Goal: Book appointment/travel/reservation

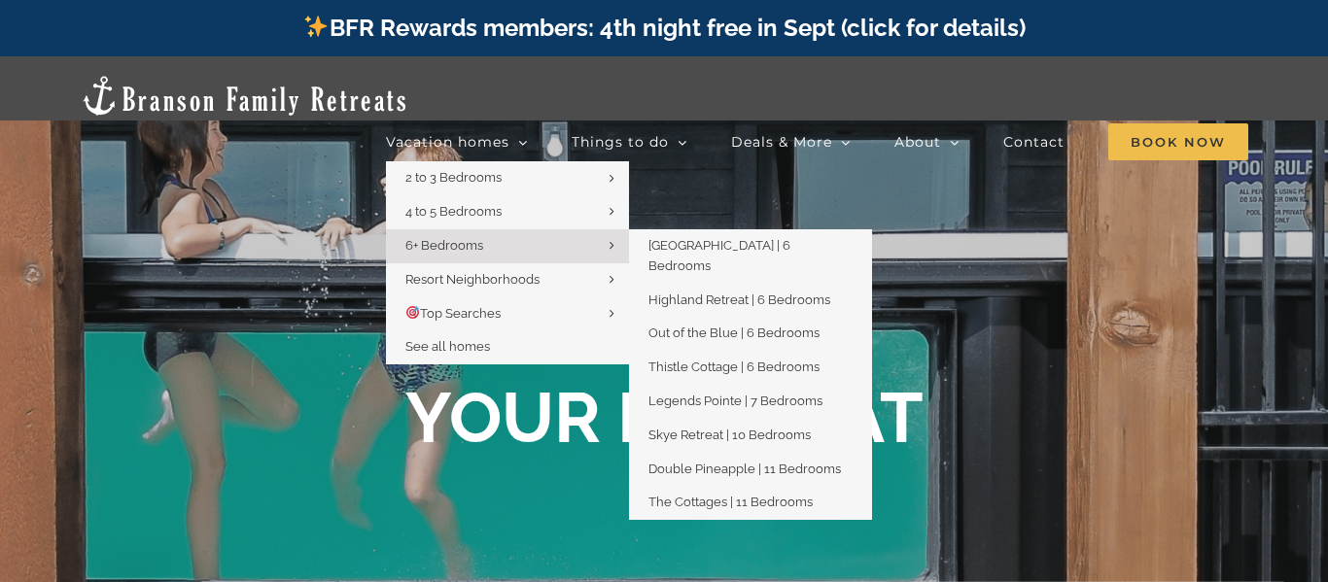
click at [440, 238] on span "6+ Bedrooms" at bounding box center [444, 245] width 78 height 15
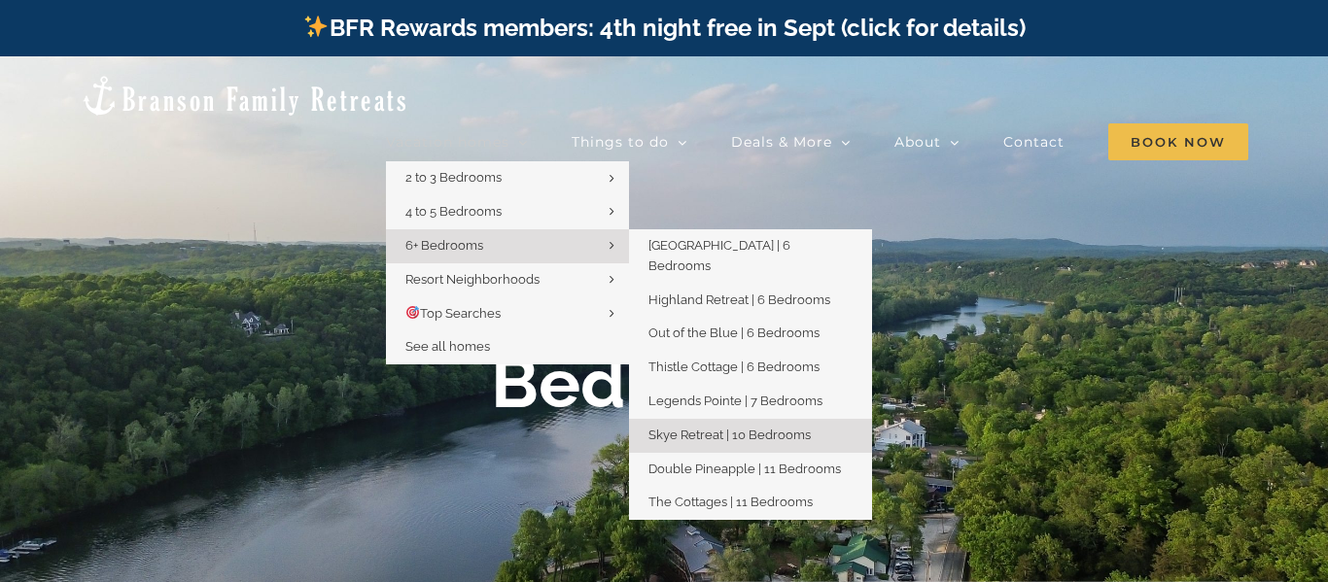
click at [713, 428] on span "Skye Retreat | 10 Bedrooms" at bounding box center [730, 435] width 162 height 15
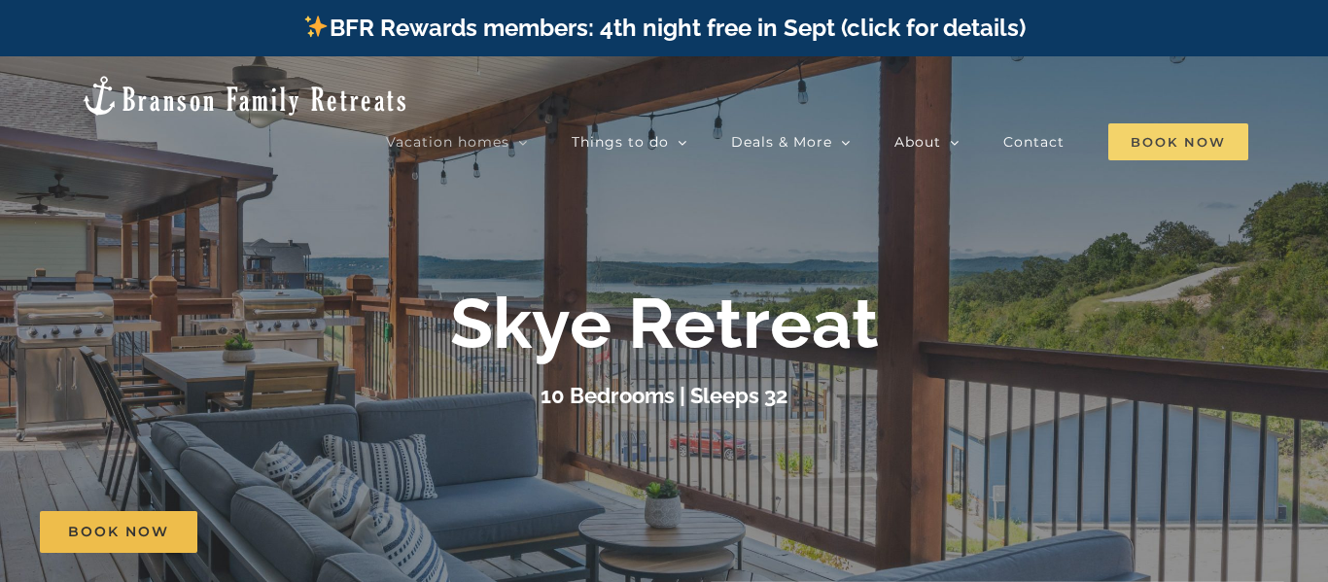
click at [1176, 123] on span "Book Now" at bounding box center [1179, 141] width 140 height 37
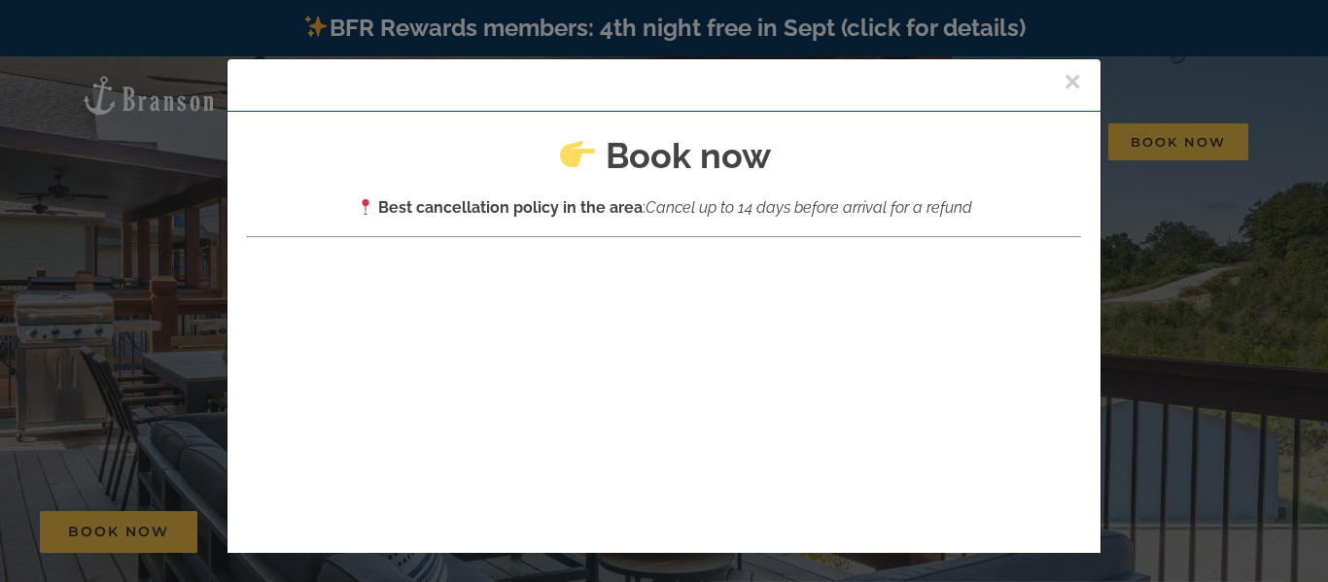
click at [138, 94] on div "× Book now Best cancellation policy in the area : Cancel up to 14 days before a…" at bounding box center [664, 291] width 1328 height 582
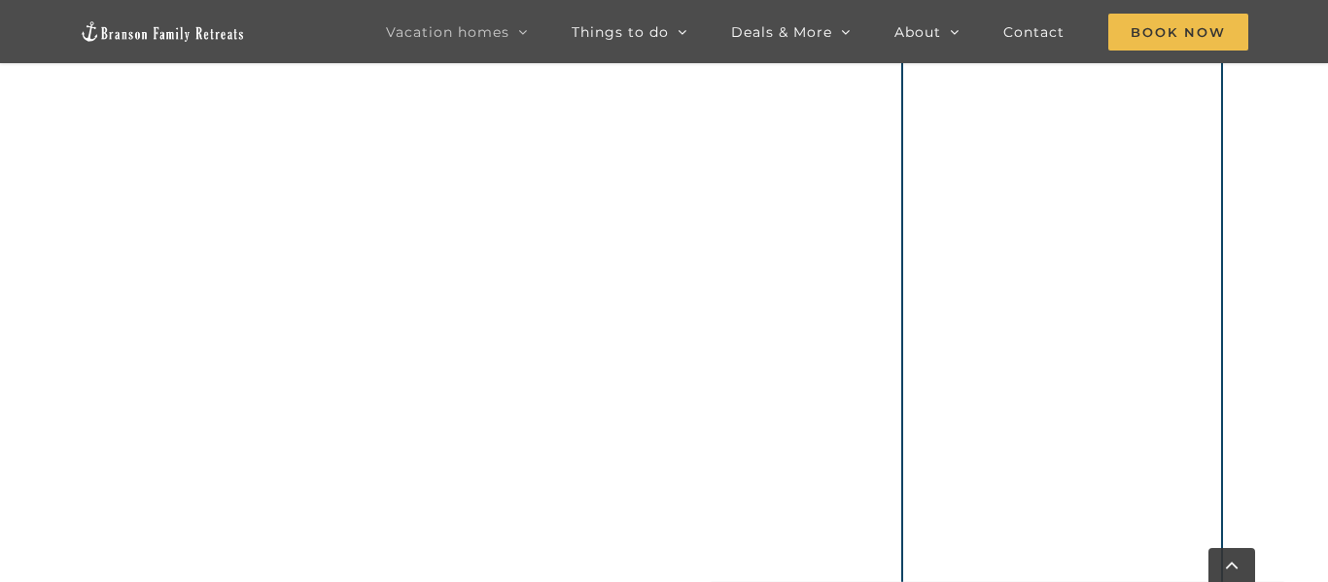
scroll to position [1736, 0]
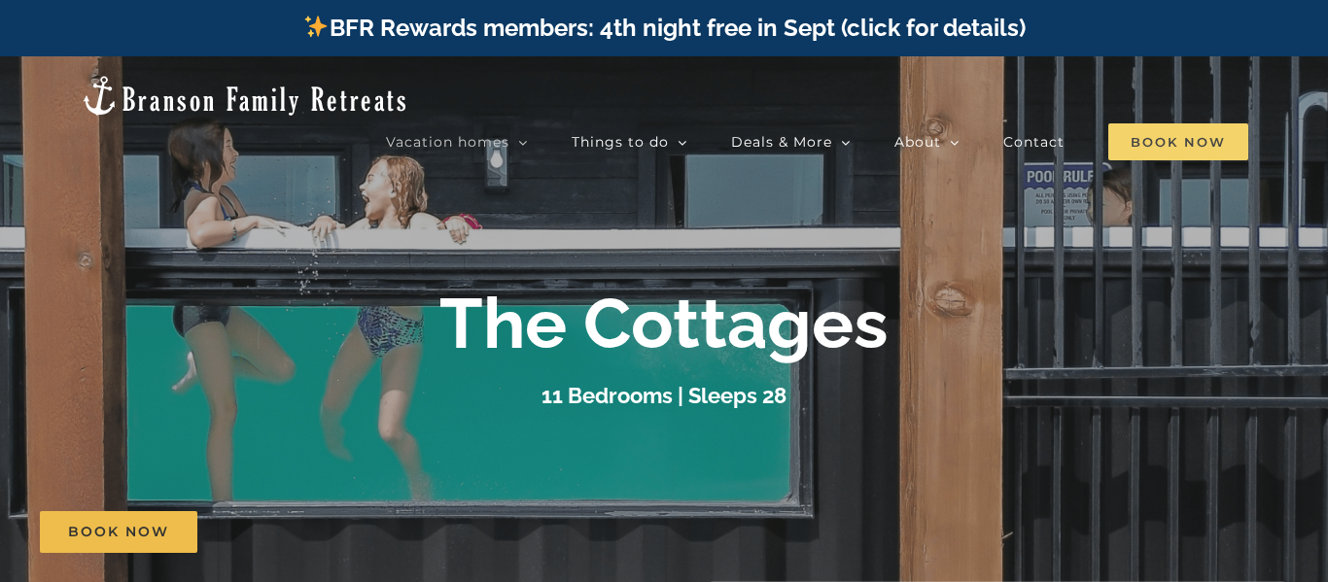
click at [1168, 123] on span "Book Now" at bounding box center [1179, 141] width 140 height 37
